Goal: Task Accomplishment & Management: Manage account settings

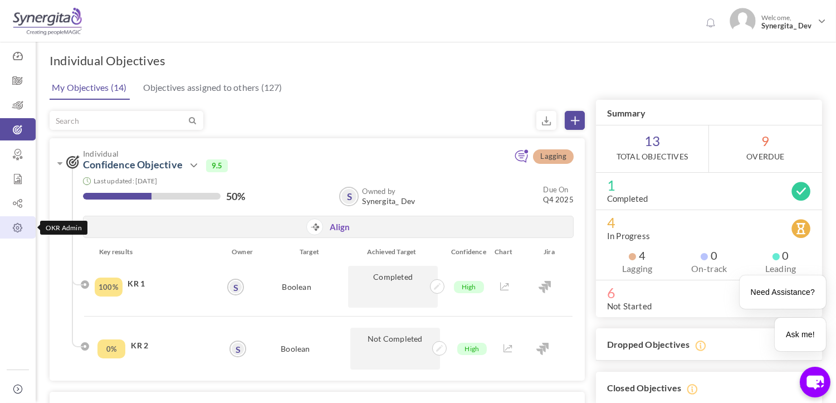
click at [2, 228] on icon at bounding box center [18, 227] width 36 height 11
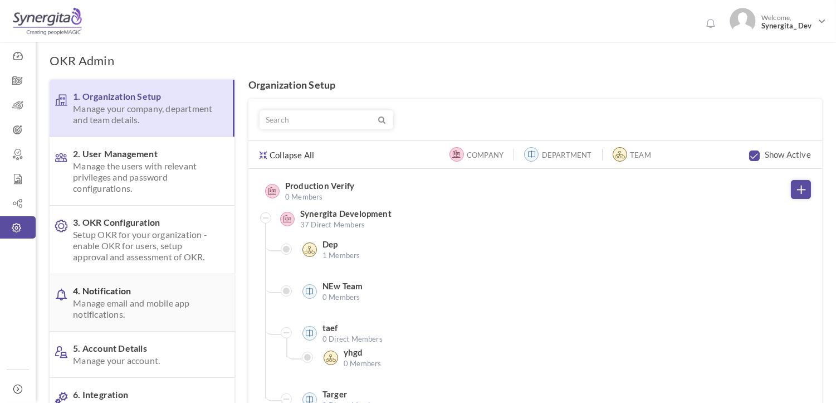
click at [108, 308] on span "Manage email and mobile app notifications." at bounding box center [145, 309] width 144 height 22
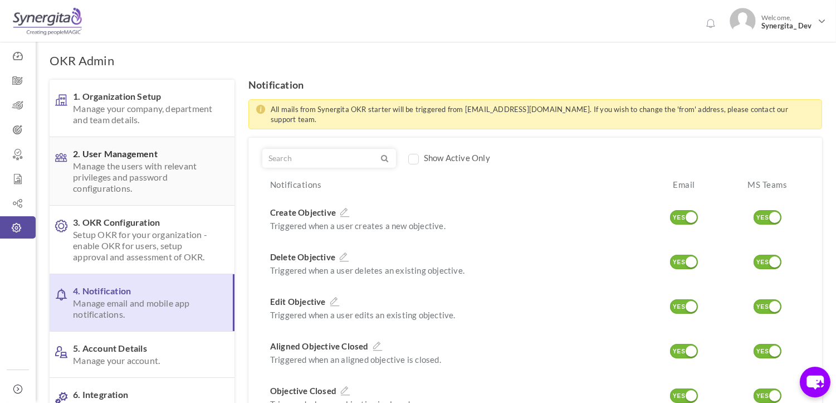
click at [135, 173] on span "Manage the users with relevant privileges and password configurations." at bounding box center [145, 176] width 144 height 33
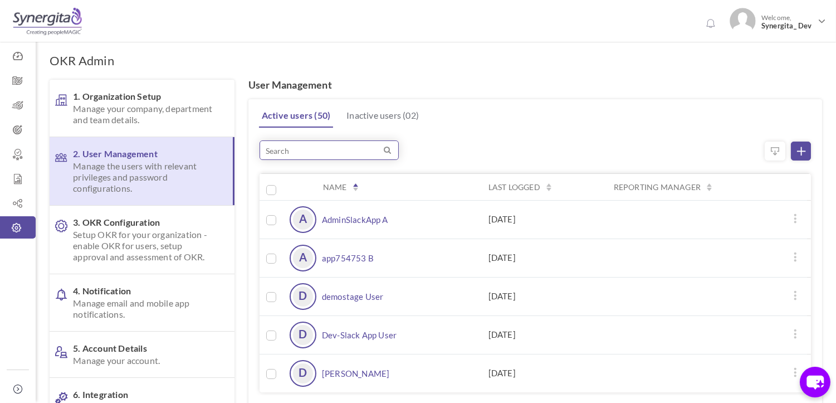
click at [325, 149] on input "search" at bounding box center [329, 149] width 139 height 19
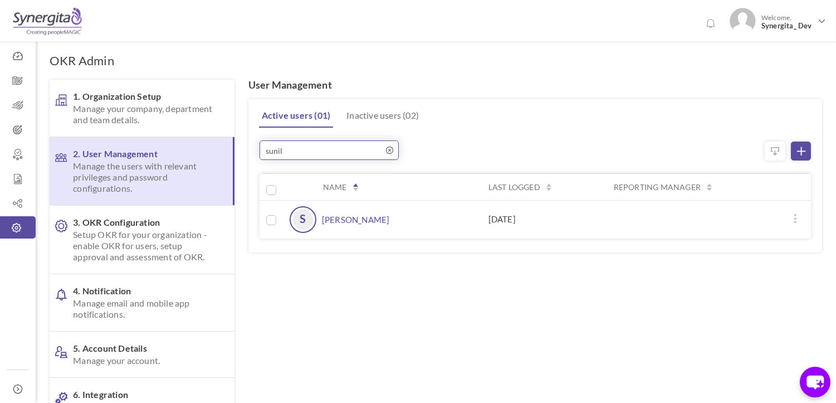
type input "sunil"
drag, startPoint x: 343, startPoint y: 228, endPoint x: 330, endPoint y: 221, distance: 15.2
click at [343, 228] on link "[PERSON_NAME]" at bounding box center [356, 219] width 68 height 27
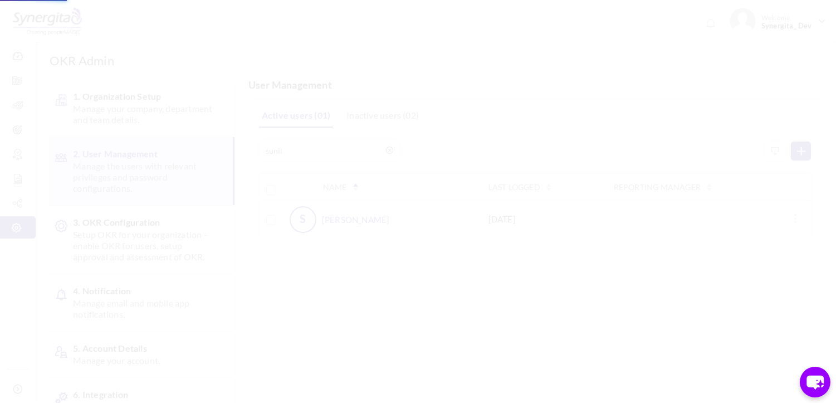
click at [323, 217] on body "Trial Extended! Subscribe to continue using all the features. 0 Welcome, Synerg…" at bounding box center [418, 201] width 836 height 403
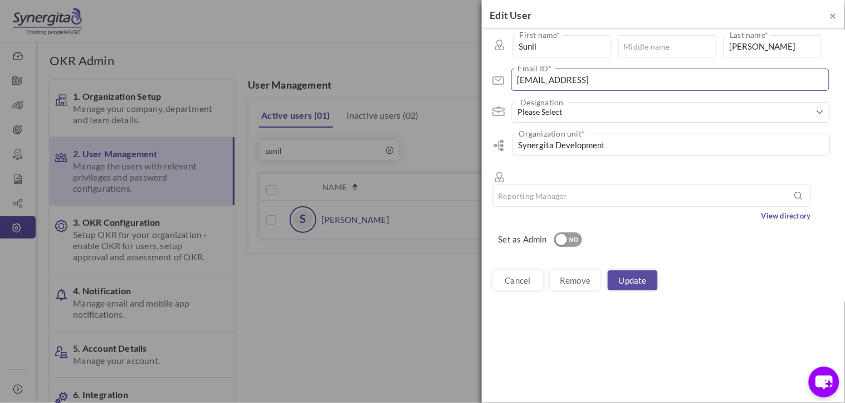
click at [661, 80] on input "[EMAIL_ADDRESS]" at bounding box center [670, 80] width 318 height 22
drag, startPoint x: 647, startPoint y: 79, endPoint x: 656, endPoint y: 79, distance: 8.9
click at [656, 79] on input "[EMAIL_ADDRESS]" at bounding box center [670, 80] width 318 height 22
click at [670, 75] on input "[EMAIL_ADDRESS]" at bounding box center [670, 80] width 318 height 22
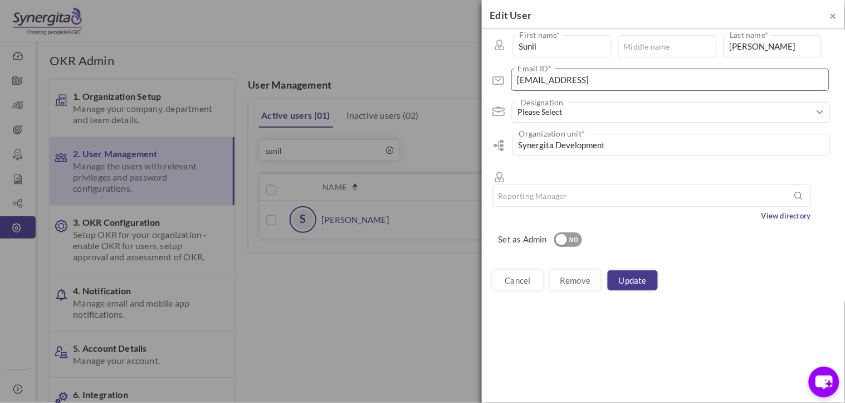
type input "[EMAIL_ADDRESS]"
click at [631, 270] on link "Update" at bounding box center [633, 280] width 50 height 20
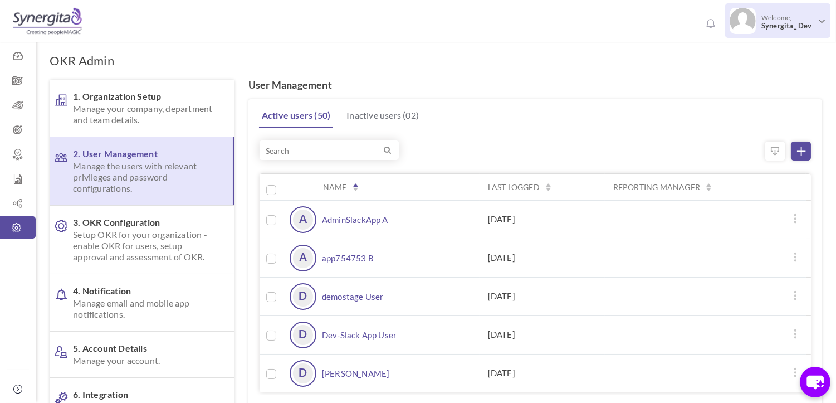
click at [789, 29] on span "Synergita_ Dev" at bounding box center [788, 26] width 52 height 8
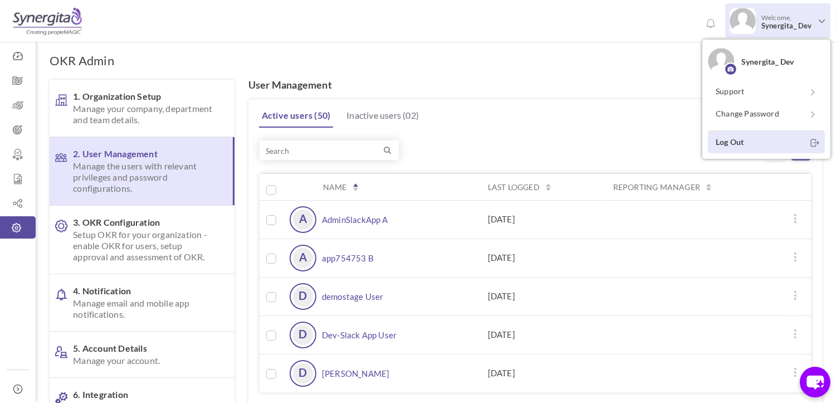
click at [744, 138] on link "Log Out" at bounding box center [766, 141] width 117 height 23
